Goal: Task Accomplishment & Management: Manage account settings

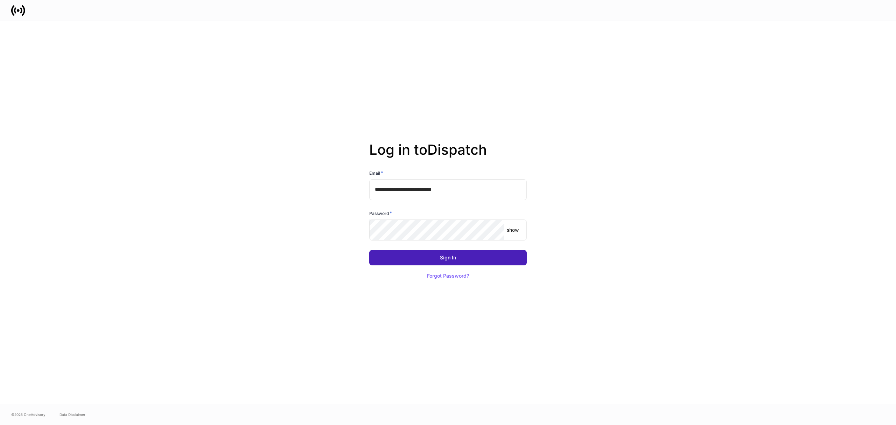
click at [430, 257] on button "Sign In" at bounding box center [447, 257] width 157 height 15
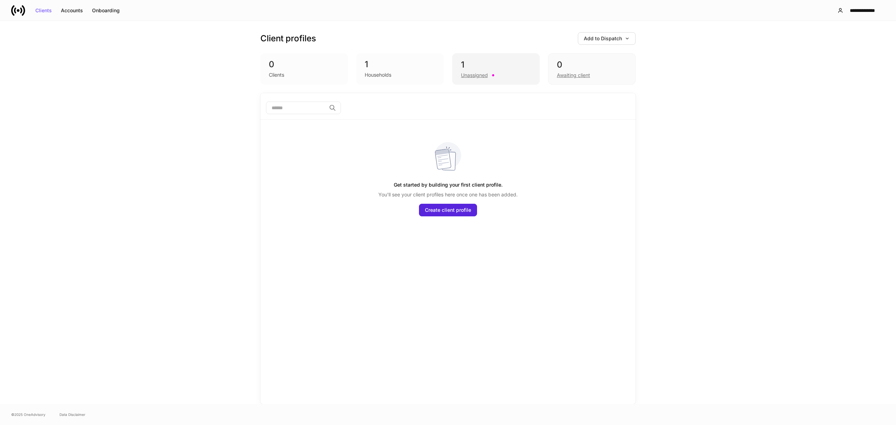
click at [468, 81] on div "1 Unassigned" at bounding box center [495, 68] width 87 height 31
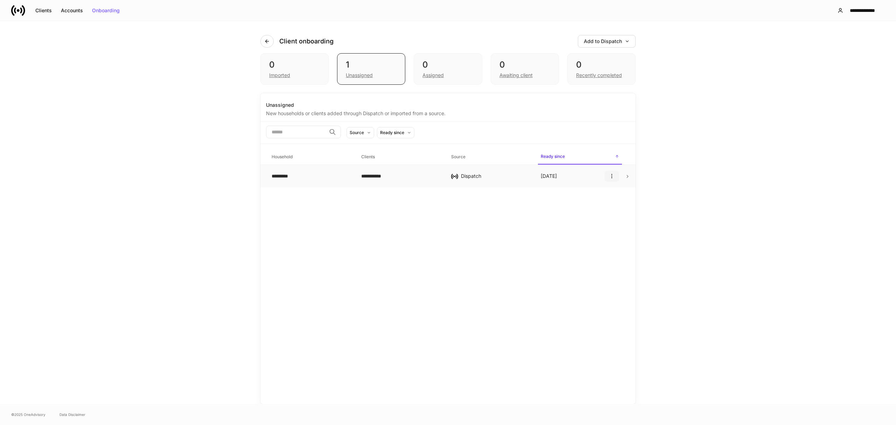
click at [612, 174] on icon "button" at bounding box center [612, 176] width 6 height 6
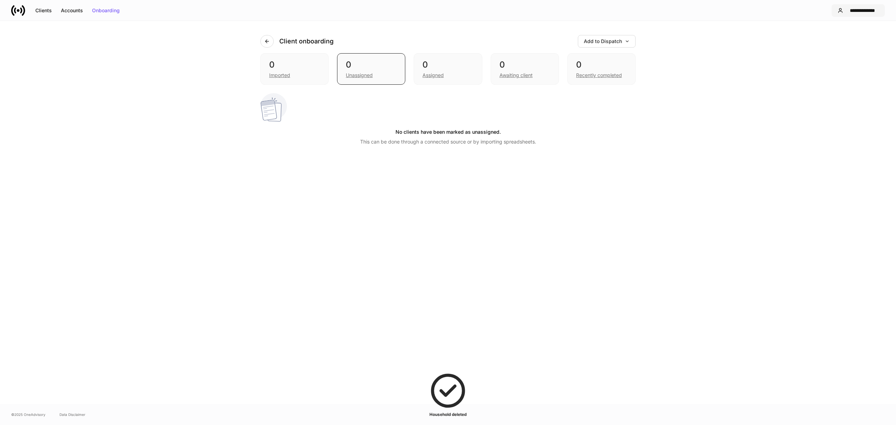
click at [854, 12] on div "**********" at bounding box center [862, 10] width 33 height 5
